Goal: Task Accomplishment & Management: Use online tool/utility

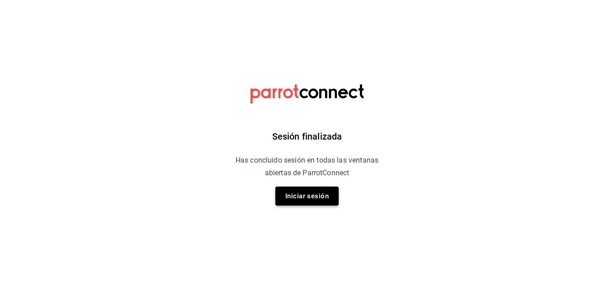
click at [316, 188] on button "Iniciar sesión" at bounding box center [307, 196] width 63 height 19
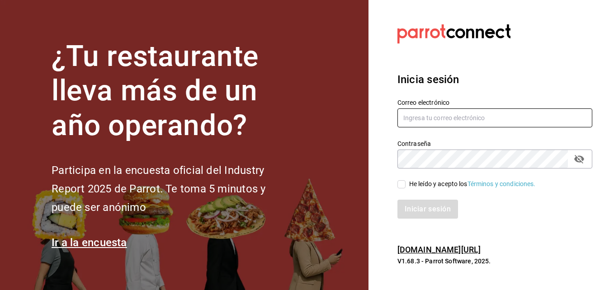
type input "[EMAIL_ADDRESS][DOMAIN_NAME]"
click at [400, 183] on input "He leído y acepto los Términos y condiciones." at bounding box center [402, 185] width 8 height 8
checkbox input "true"
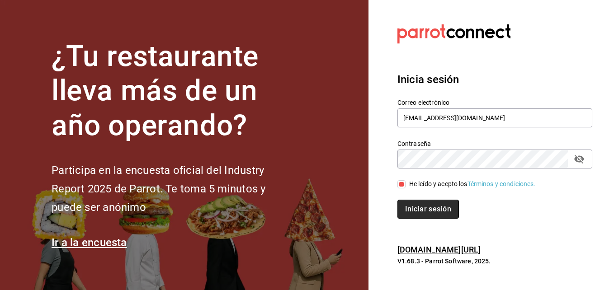
click at [411, 204] on button "Iniciar sesión" at bounding box center [429, 209] width 62 height 19
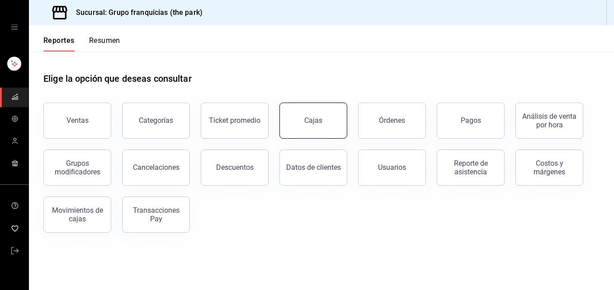
click at [323, 113] on button "Cajas" at bounding box center [314, 121] width 68 height 36
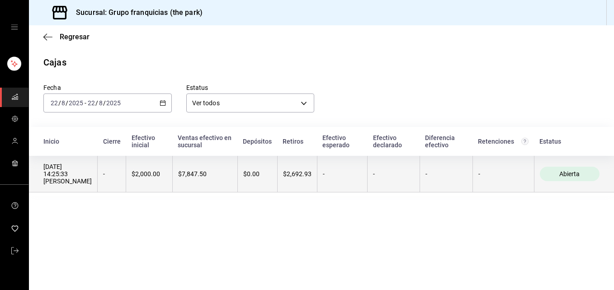
click at [203, 174] on div "$7,847.50" at bounding box center [205, 174] width 54 height 7
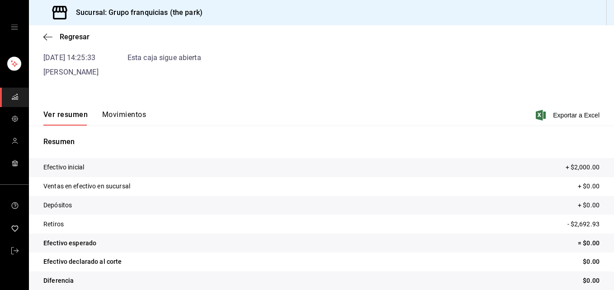
scroll to position [68, 0]
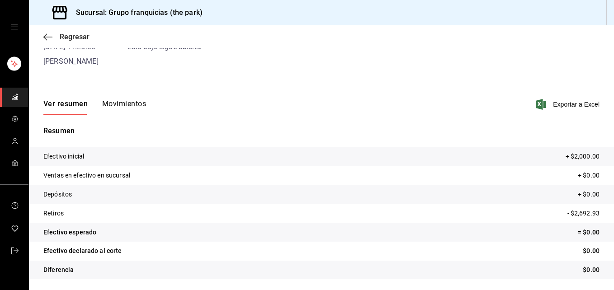
click at [71, 37] on span "Regresar" at bounding box center [75, 37] width 30 height 9
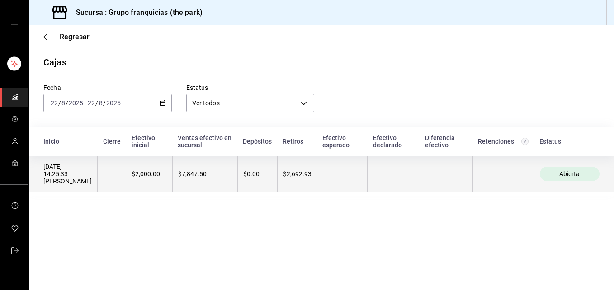
click at [301, 176] on div "$2,692.93" at bounding box center [297, 174] width 29 height 7
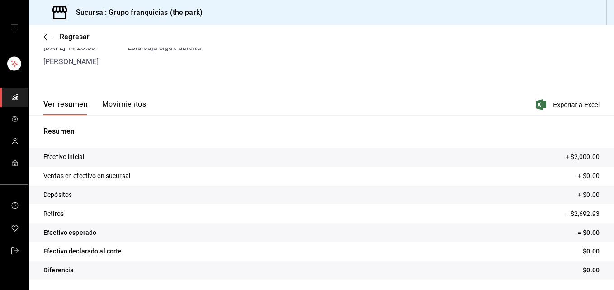
scroll to position [68, 0]
